Goal: Task Accomplishment & Management: Use online tool/utility

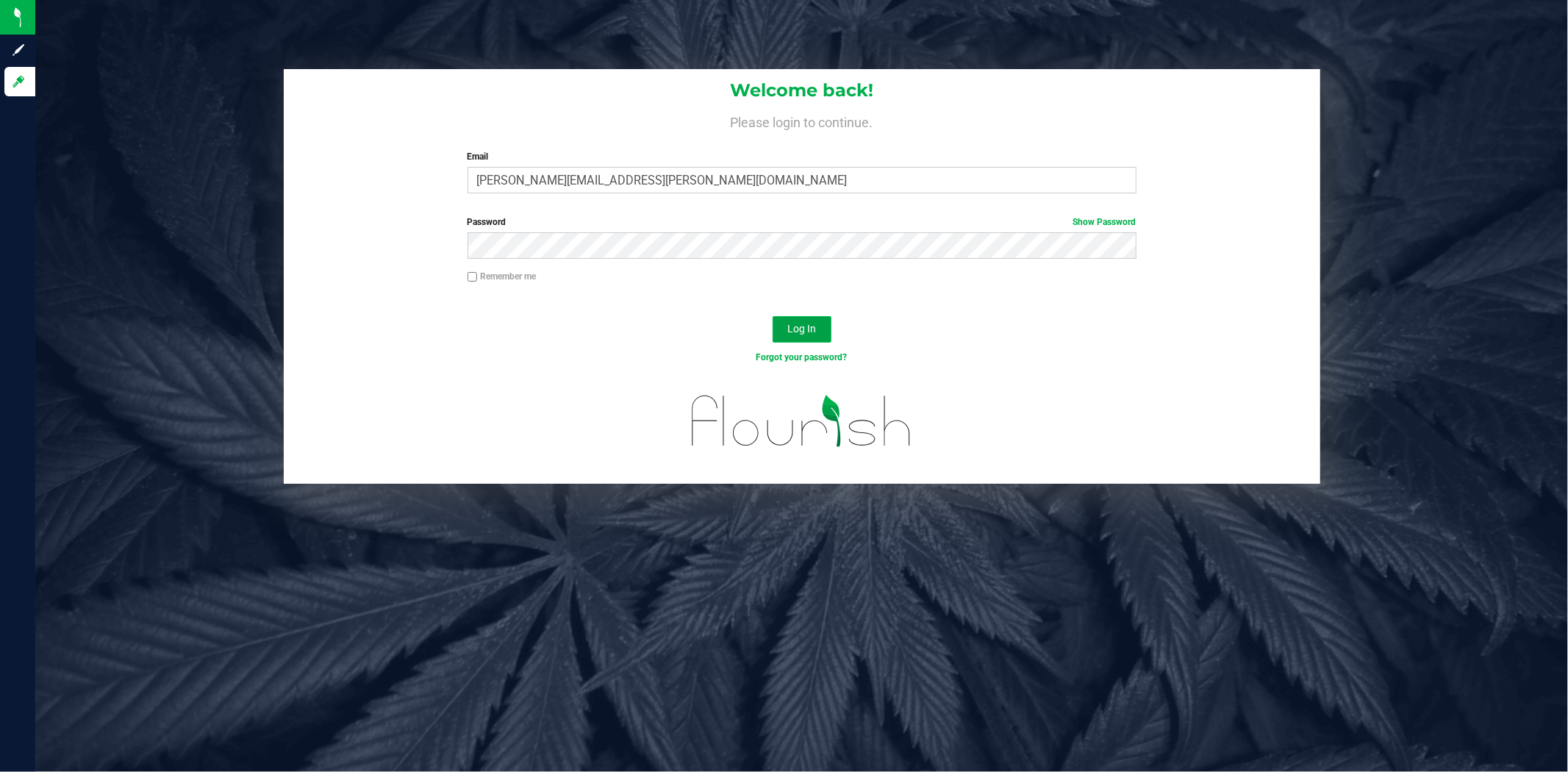
click at [810, 333] on span "Log In" at bounding box center [801, 328] width 28 height 11
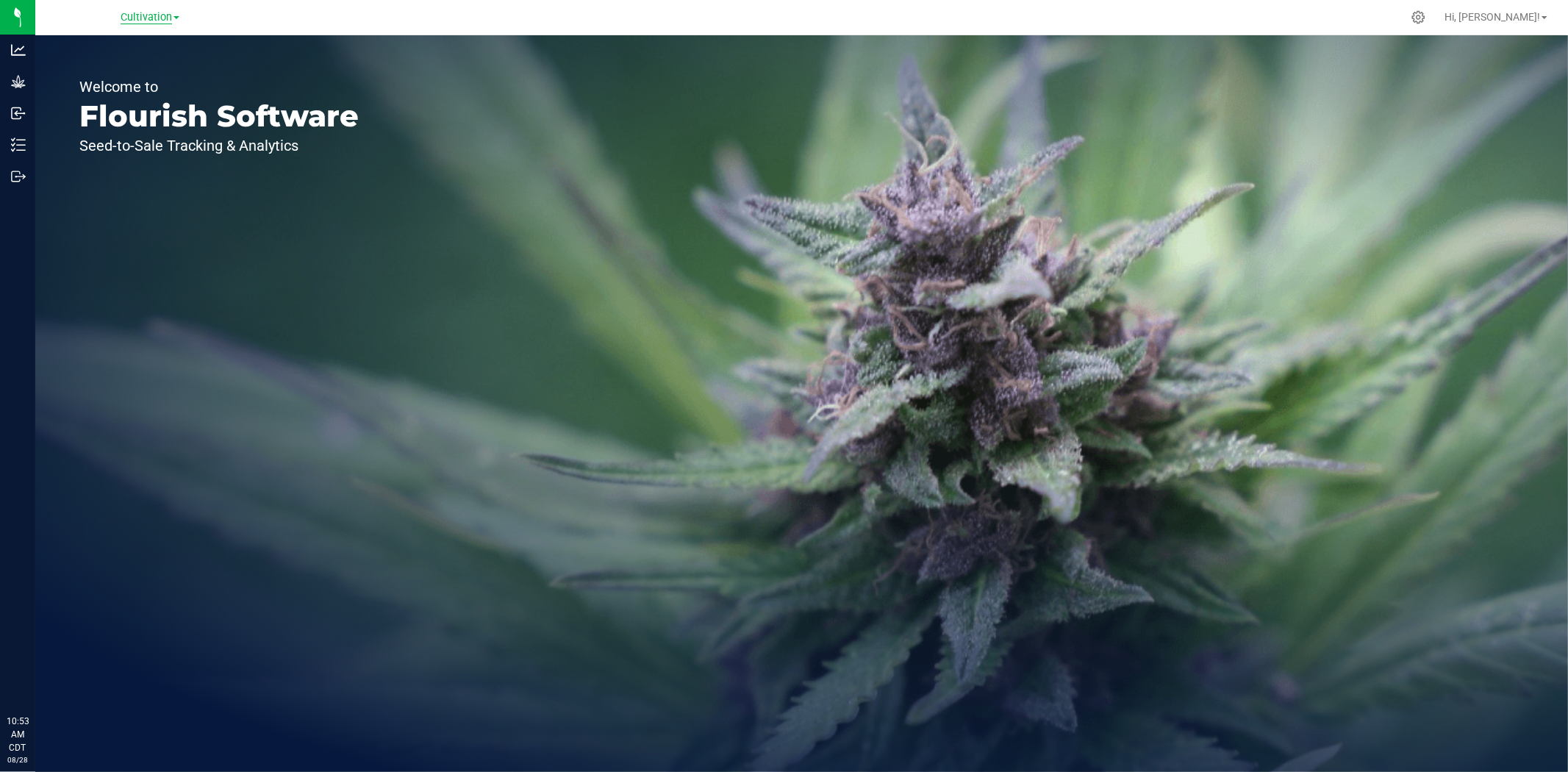
click at [137, 20] on span "Cultivation" at bounding box center [146, 18] width 51 height 13
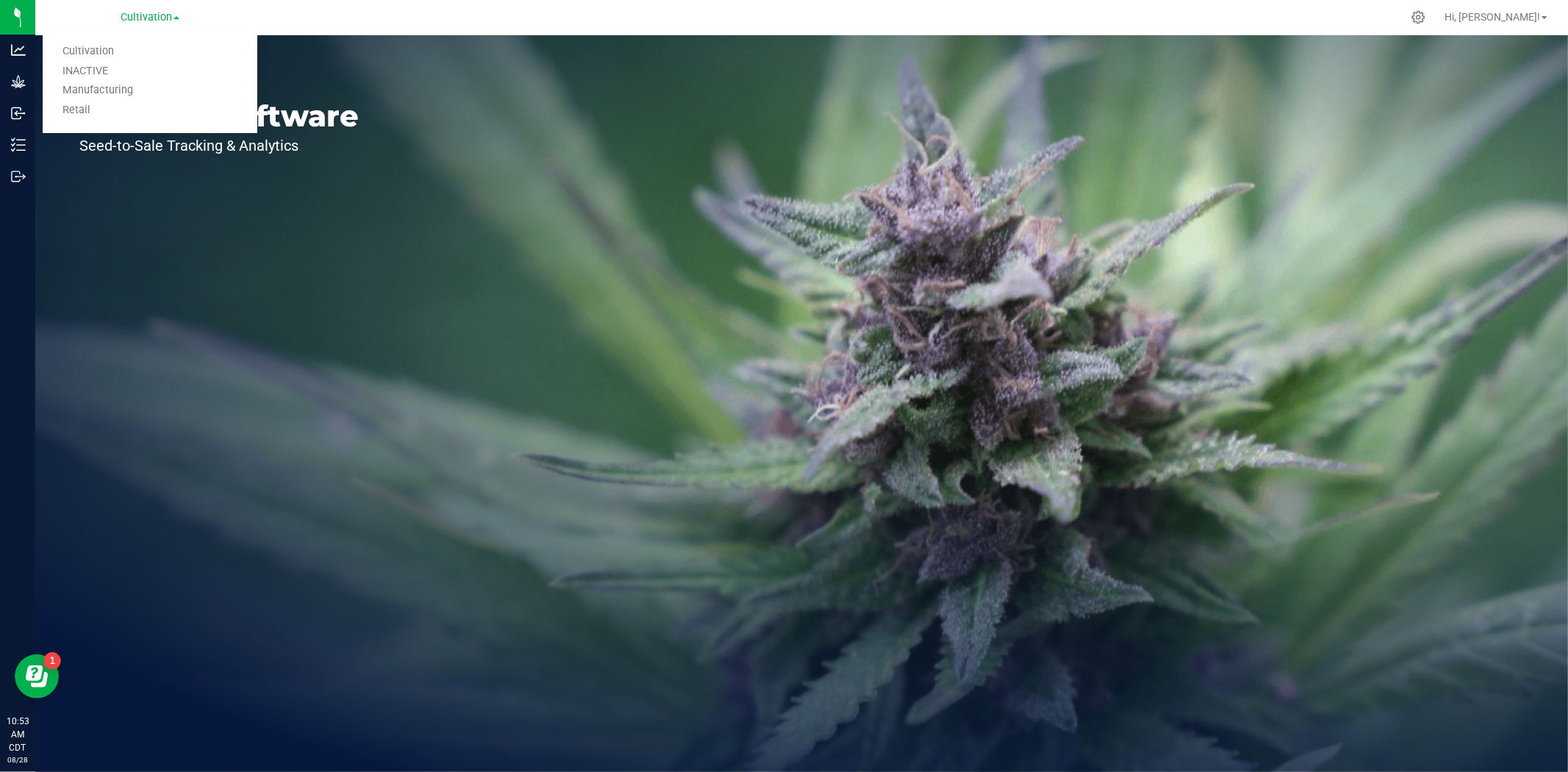
click at [197, 272] on div "Welcome to Flourish Software Seed-to-Sale Tracking & Analytics" at bounding box center [218, 403] width 368 height 737
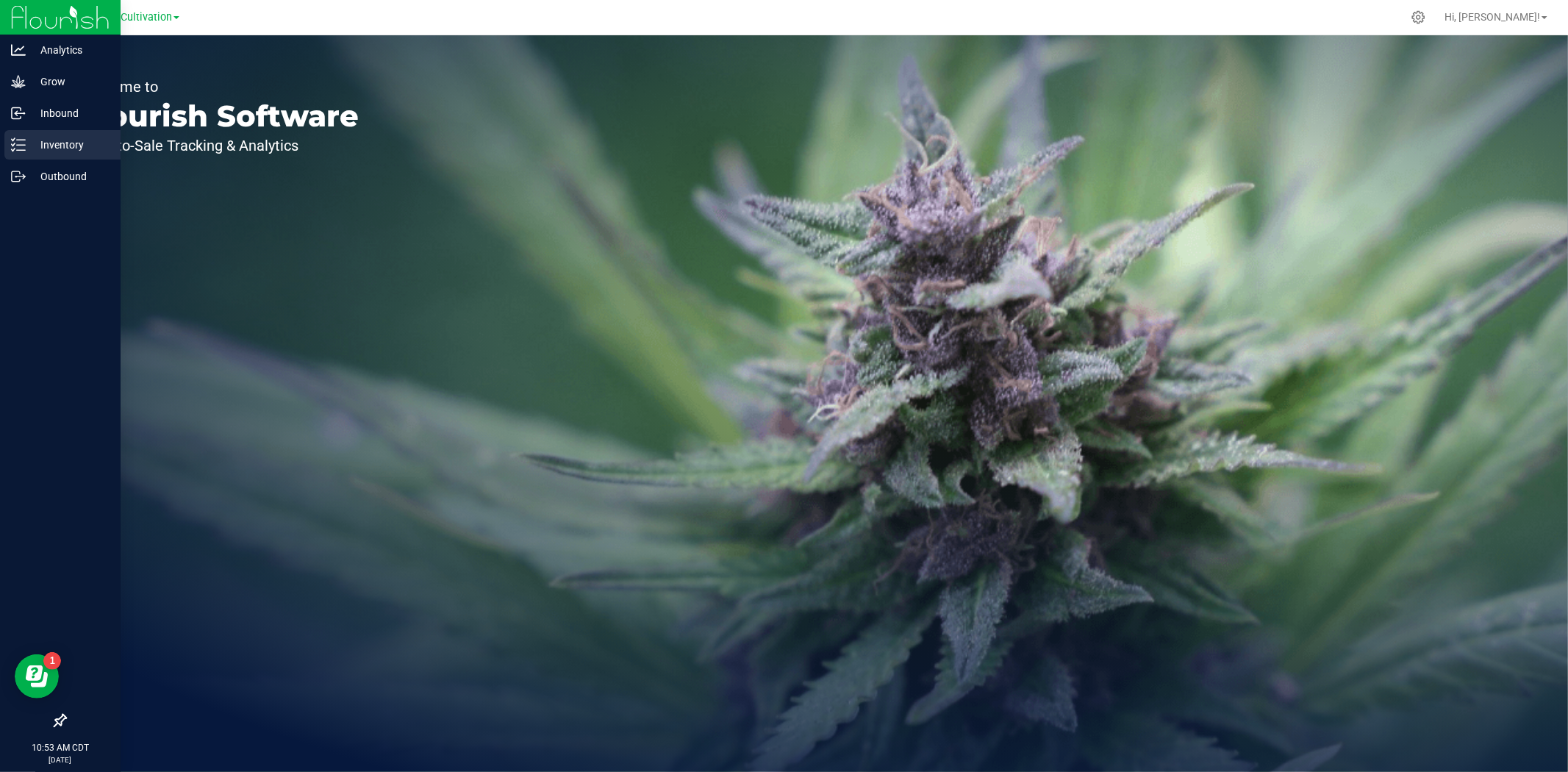
click at [20, 145] on line at bounding box center [21, 145] width 9 height 0
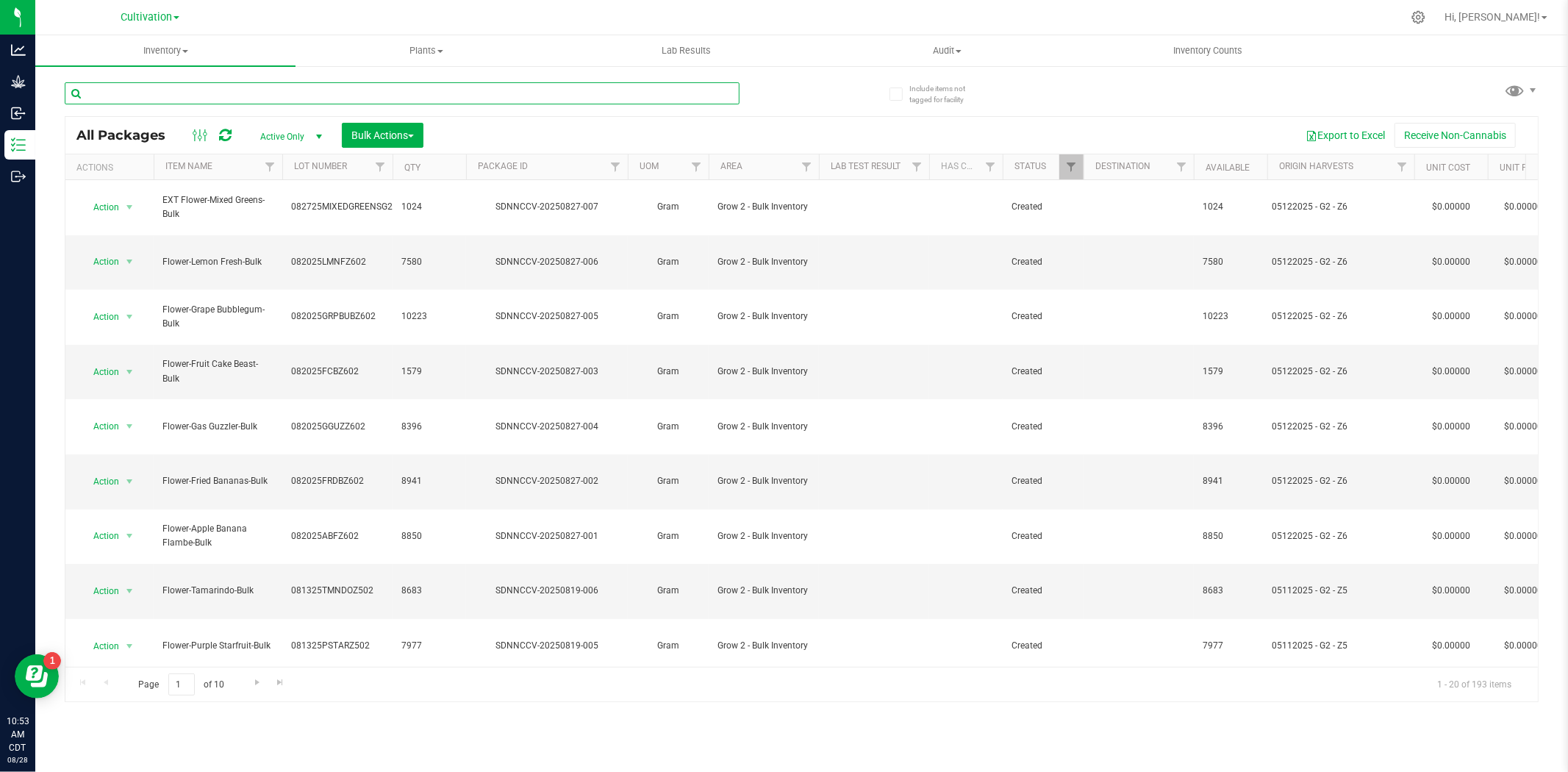
click at [185, 101] on input "text" at bounding box center [402, 93] width 675 height 22
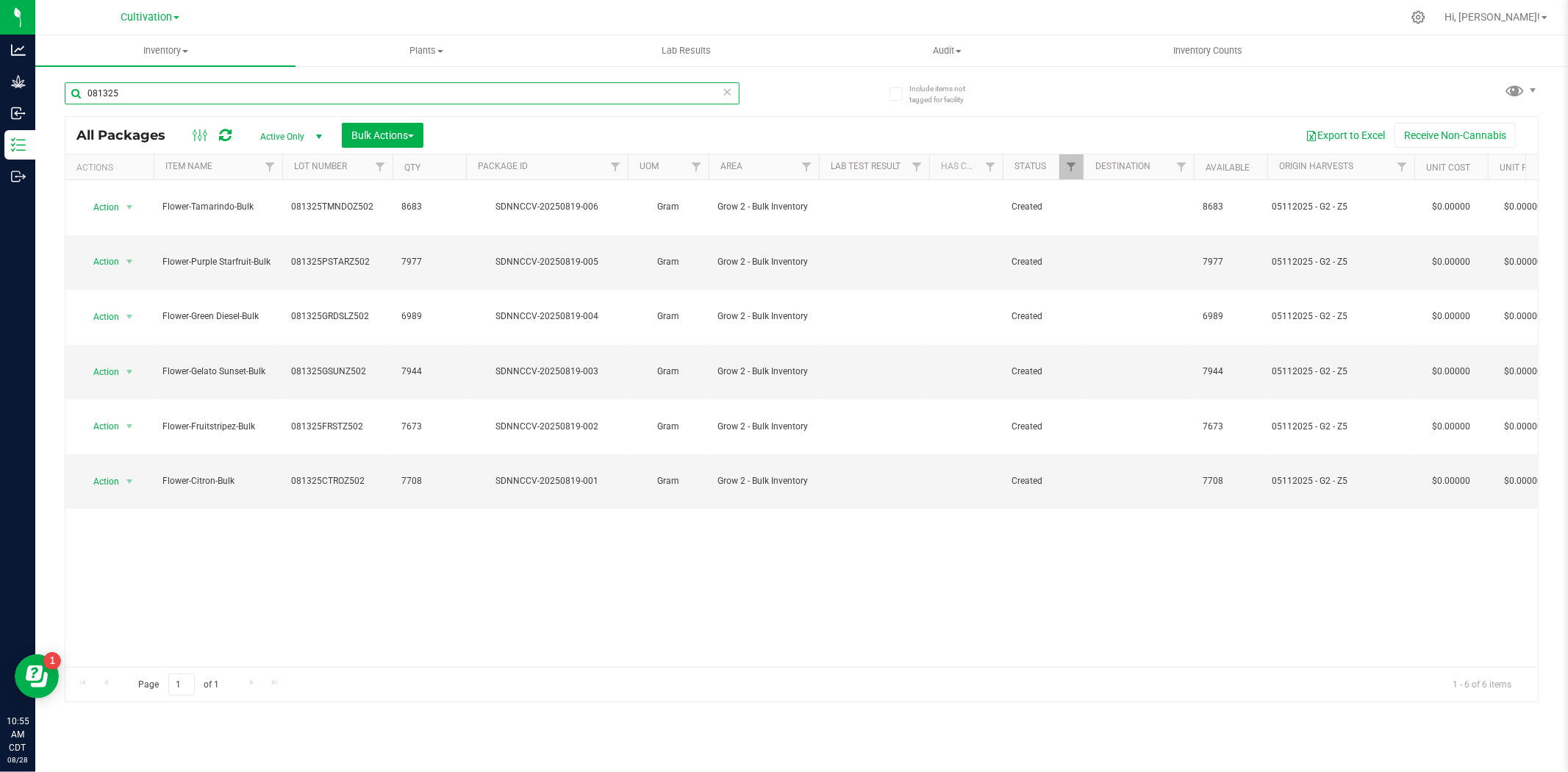
type input "081325"
click at [237, 169] on th "Item Name" at bounding box center [218, 167] width 129 height 26
click at [1348, 131] on button "Export to Excel" at bounding box center [1345, 135] width 98 height 25
